Goal: Transaction & Acquisition: Purchase product/service

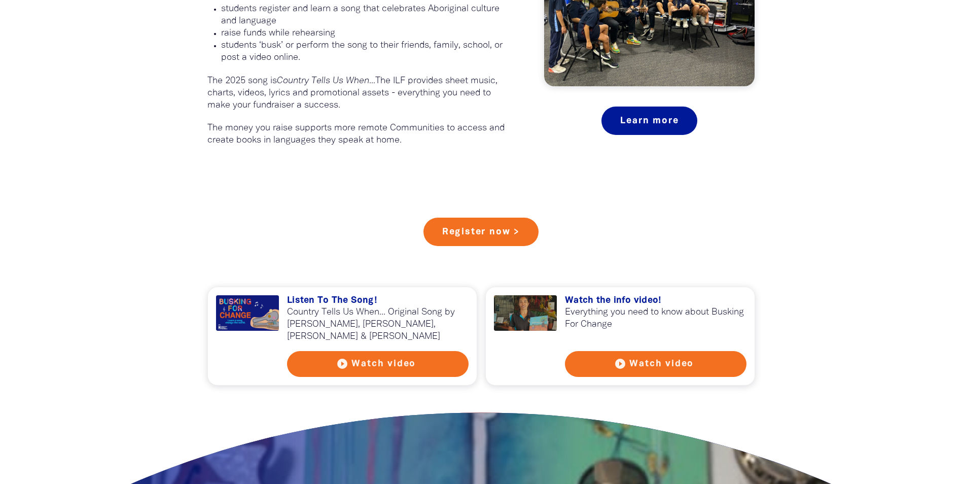
scroll to position [558, 0]
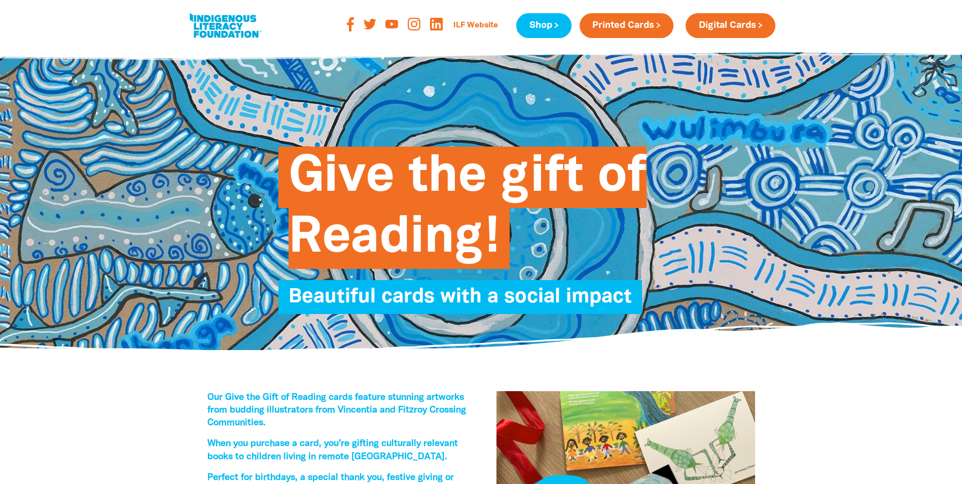
click at [237, 31] on link at bounding box center [225, 25] width 76 height 31
click at [223, 23] on link at bounding box center [225, 25] width 76 height 31
click at [198, 21] on link at bounding box center [225, 25] width 76 height 31
